Goal: Navigation & Orientation: Find specific page/section

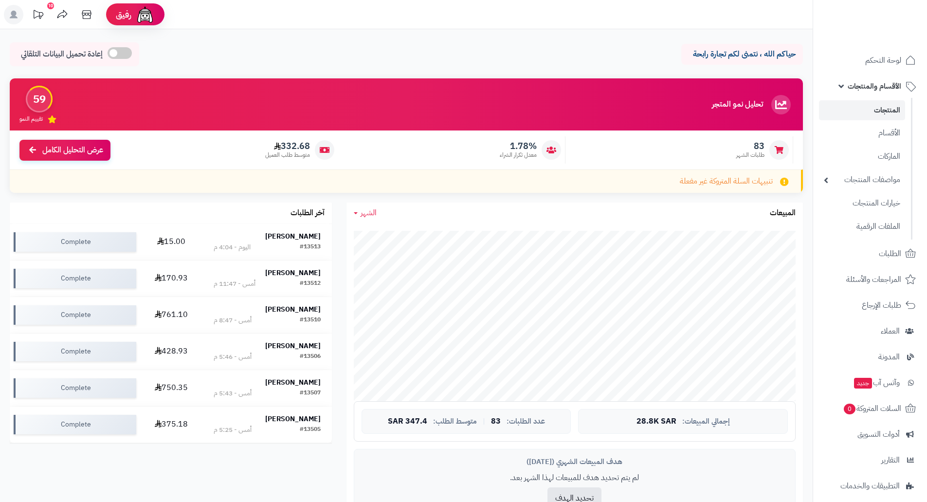
click at [881, 26] on img at bounding box center [889, 36] width 57 height 20
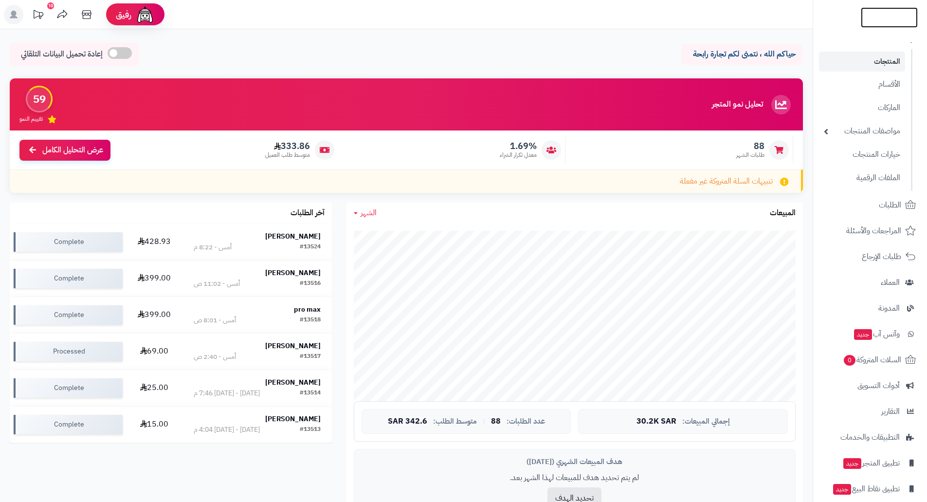
click at [876, 24] on img at bounding box center [889, 34] width 57 height 20
